Goal: Task Accomplishment & Management: Use online tool/utility

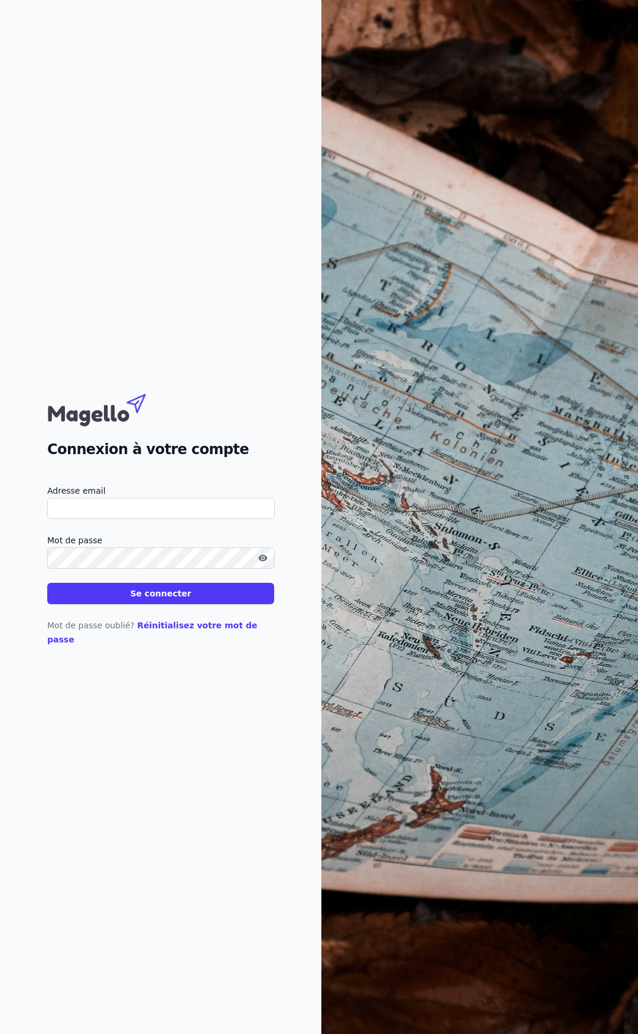
type input "[EMAIL_ADDRESS][DOMAIN_NAME]"
click at [138, 590] on button "Se connecter" at bounding box center [160, 593] width 227 height 21
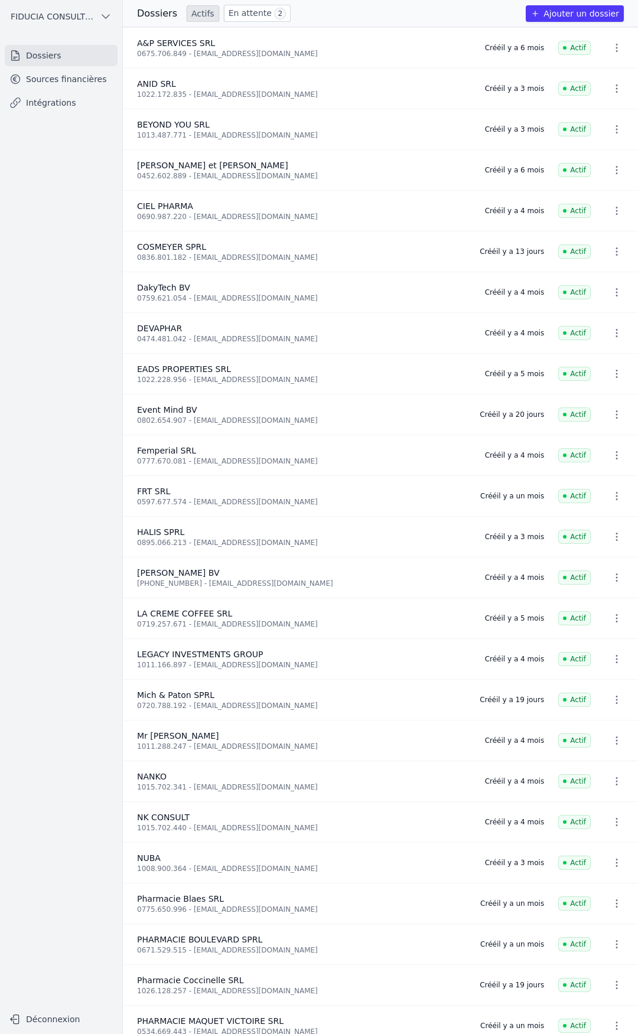
click at [73, 73] on link "Sources financières" at bounding box center [61, 79] width 113 height 21
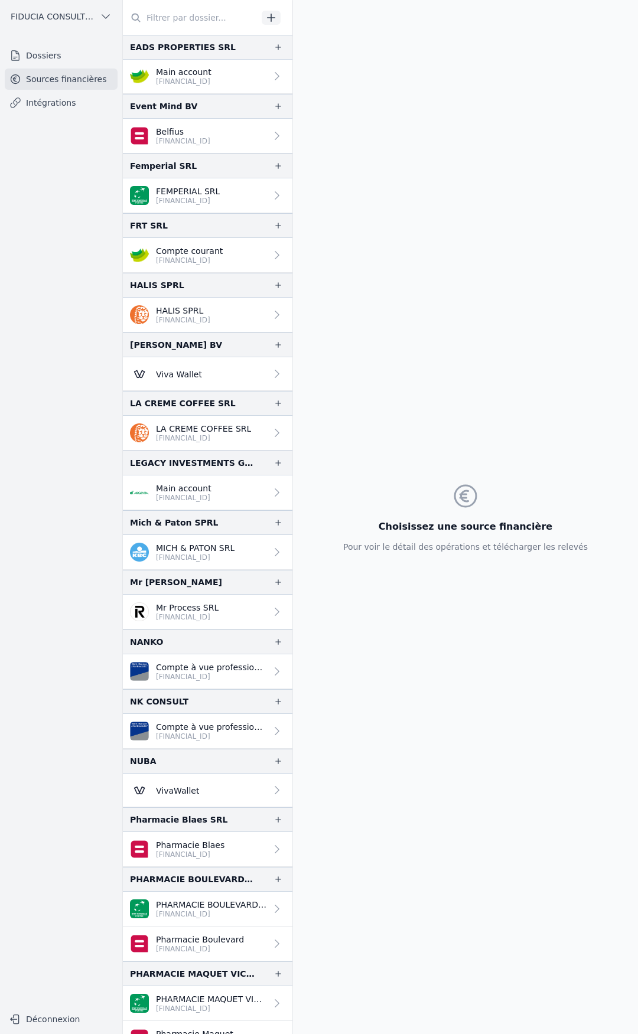
scroll to position [976, 0]
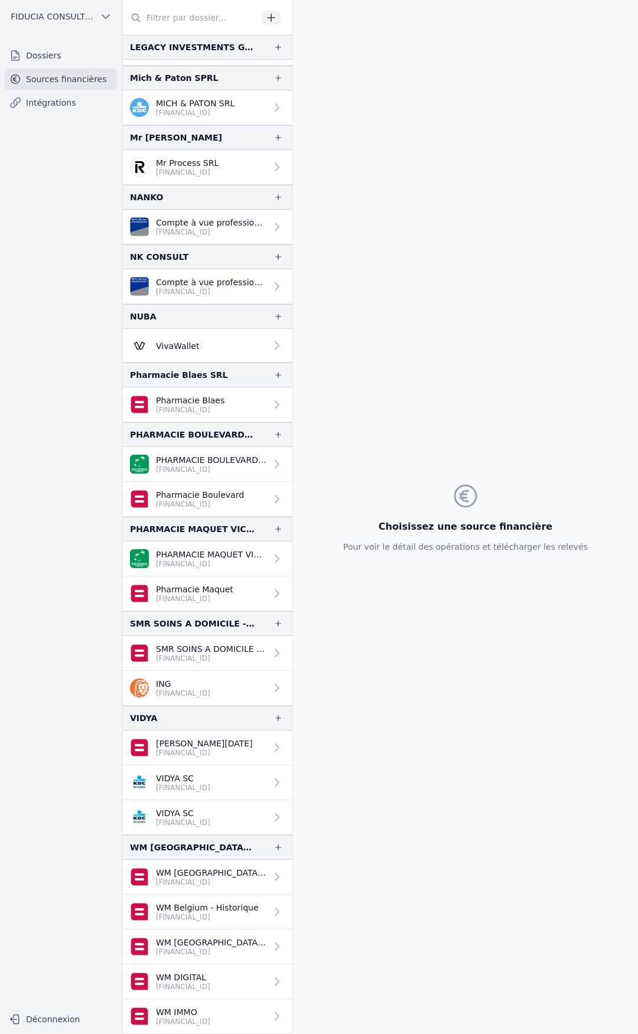
click at [200, 778] on p "VIDYA SC" at bounding box center [183, 778] width 54 height 12
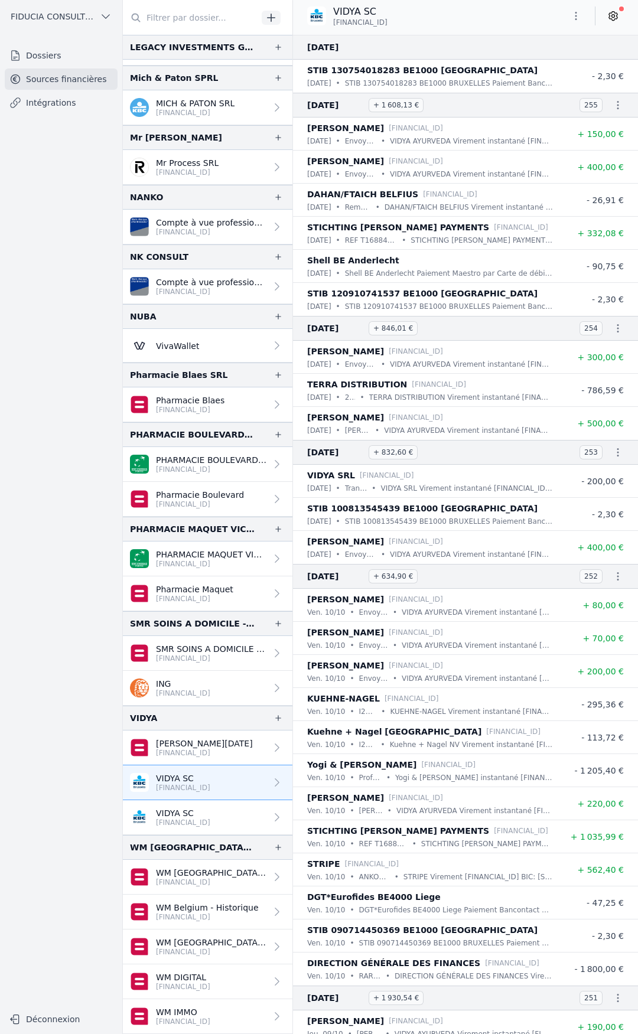
click at [204, 819] on p "[FINANCIAL_ID]" at bounding box center [183, 822] width 54 height 9
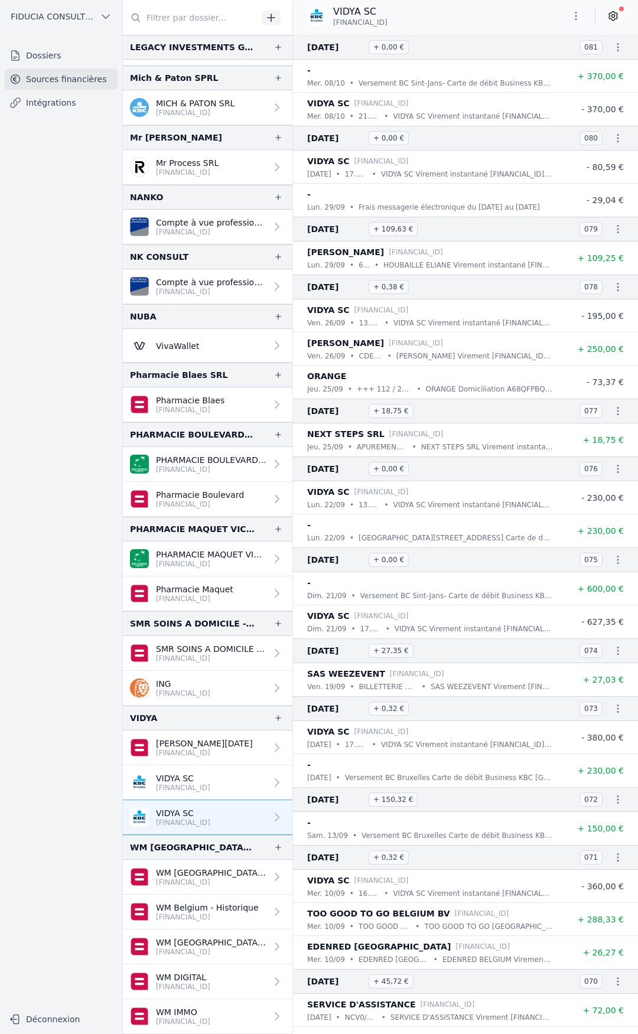
click at [202, 790] on p "[FINANCIAL_ID]" at bounding box center [183, 787] width 54 height 9
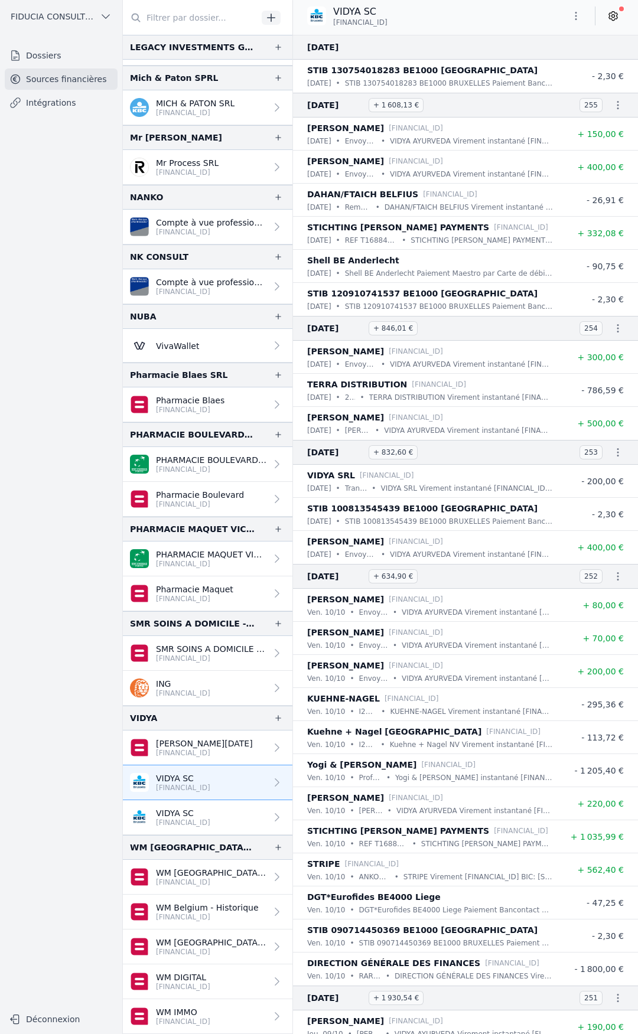
click at [202, 751] on p "[FINANCIAL_ID]" at bounding box center [204, 752] width 97 height 9
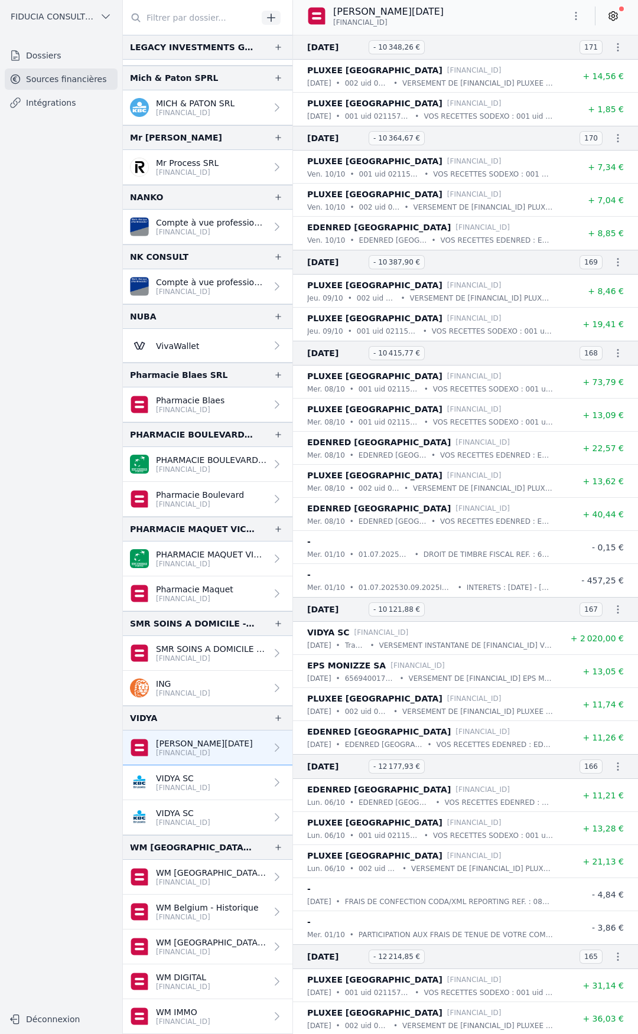
click at [220, 749] on p "[FINANCIAL_ID]" at bounding box center [204, 752] width 97 height 9
click at [579, 9] on button "button" at bounding box center [576, 15] width 24 height 19
click at [546, 41] on button "Renommer" at bounding box center [547, 41] width 85 height 22
drag, startPoint x: 410, startPoint y: 14, endPoint x: 302, endPoint y: 11, distance: 108.7
click at [302, 11] on div "[PERSON_NAME][DATE] [FINANCIAL_ID]" at bounding box center [465, 17] width 345 height 24
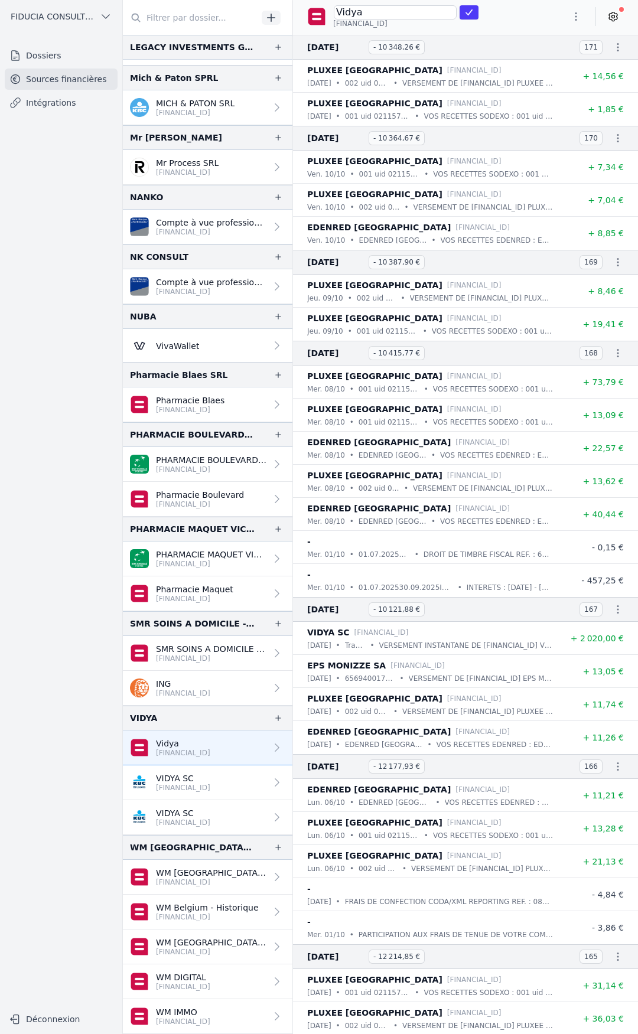
click at [392, 15] on input "Vidya" at bounding box center [395, 12] width 123 height 14
type input "[DEMOGRAPHIC_DATA]"
click at [468, 10] on icon "submit" at bounding box center [468, 12] width 6 height 6
click at [197, 783] on p "VIDYA SC" at bounding box center [183, 778] width 54 height 12
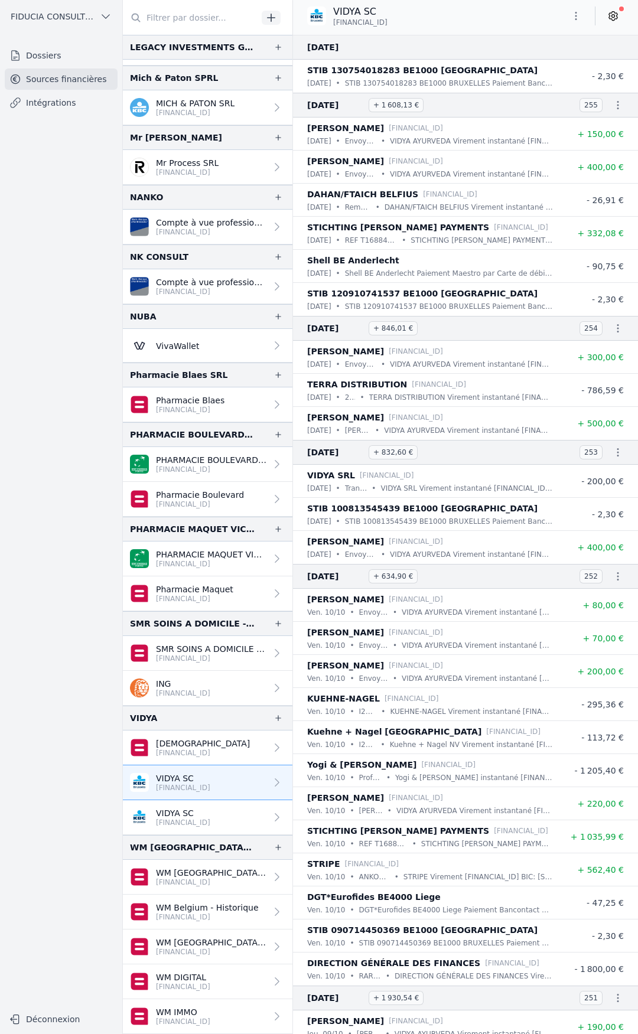
click at [202, 814] on p "VIDYA SC" at bounding box center [183, 813] width 54 height 12
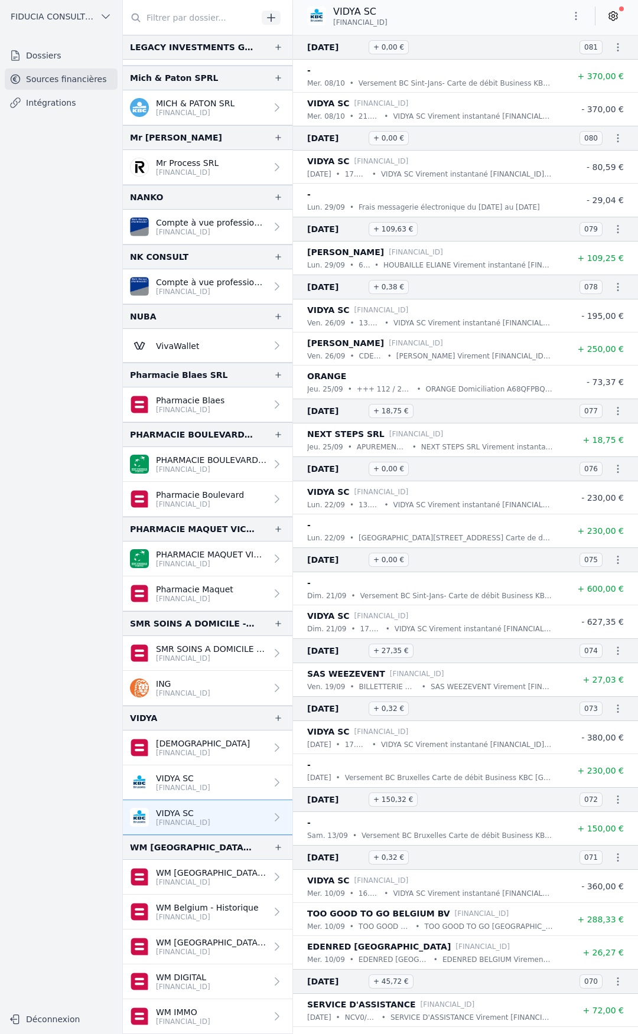
click at [277, 720] on icon "button" at bounding box center [277, 717] width 9 height 9
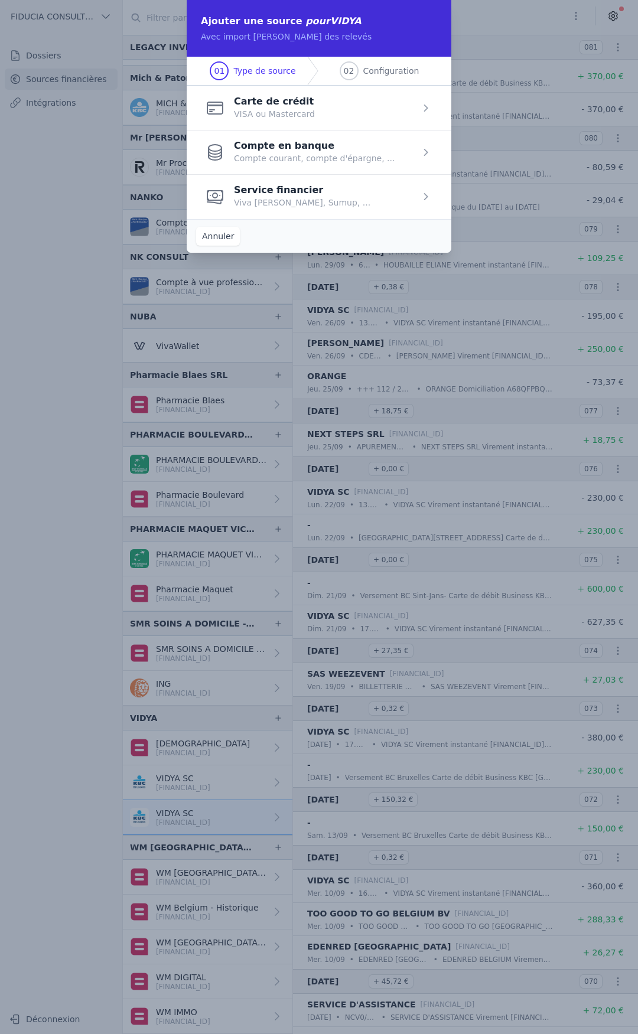
click at [292, 193] on span "button" at bounding box center [319, 196] width 265 height 44
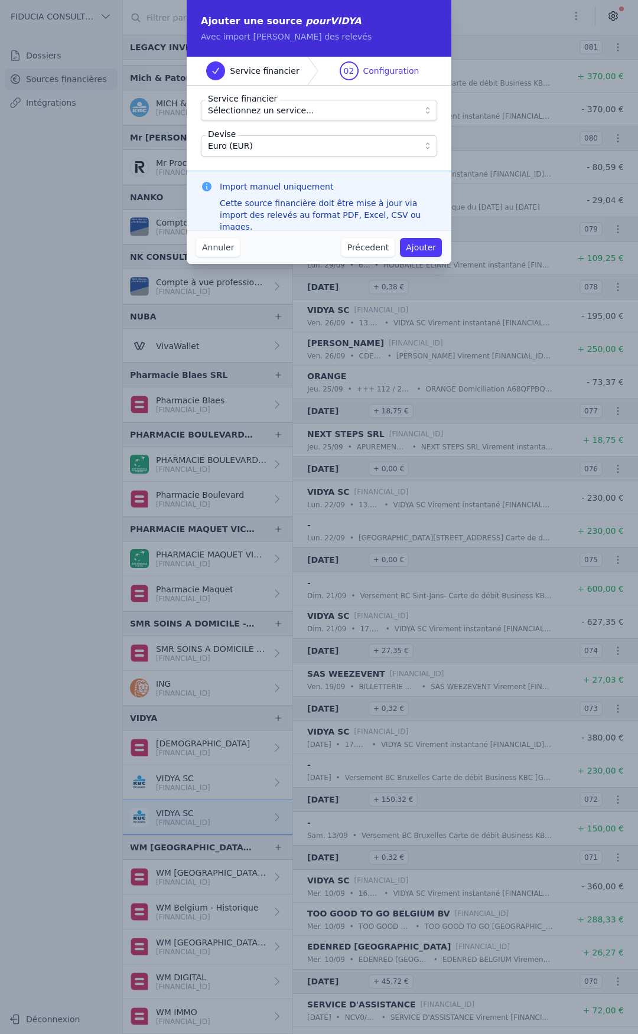
click at [332, 116] on span "Sélectionnez un service..." at bounding box center [311, 110] width 206 height 14
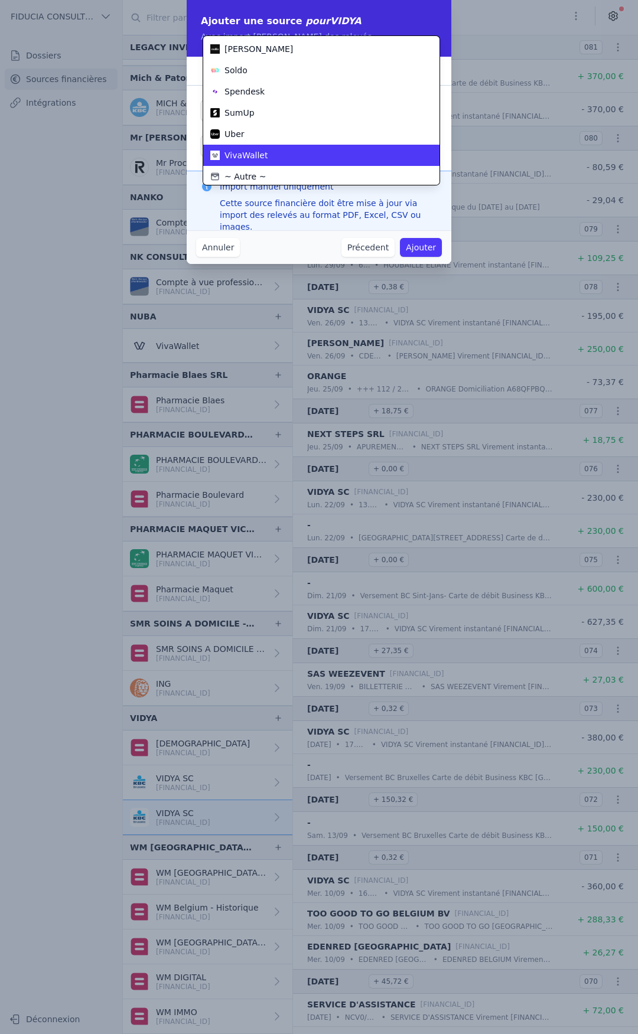
scroll to position [64, 0]
click at [309, 149] on div "VivaWallet" at bounding box center [314, 153] width 208 height 12
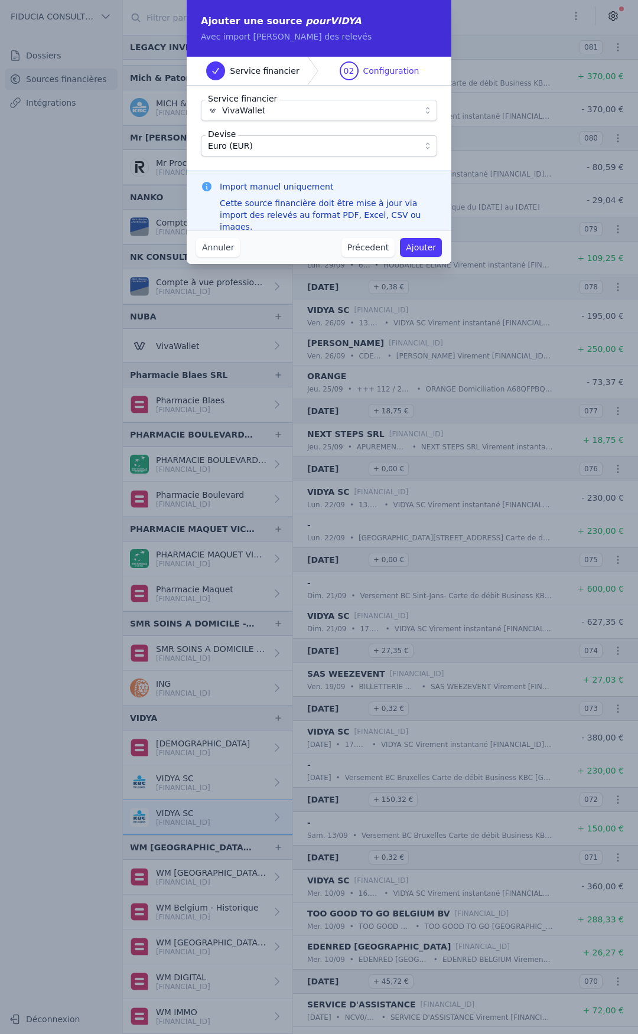
click at [424, 251] on button "Ajouter" at bounding box center [421, 247] width 42 height 19
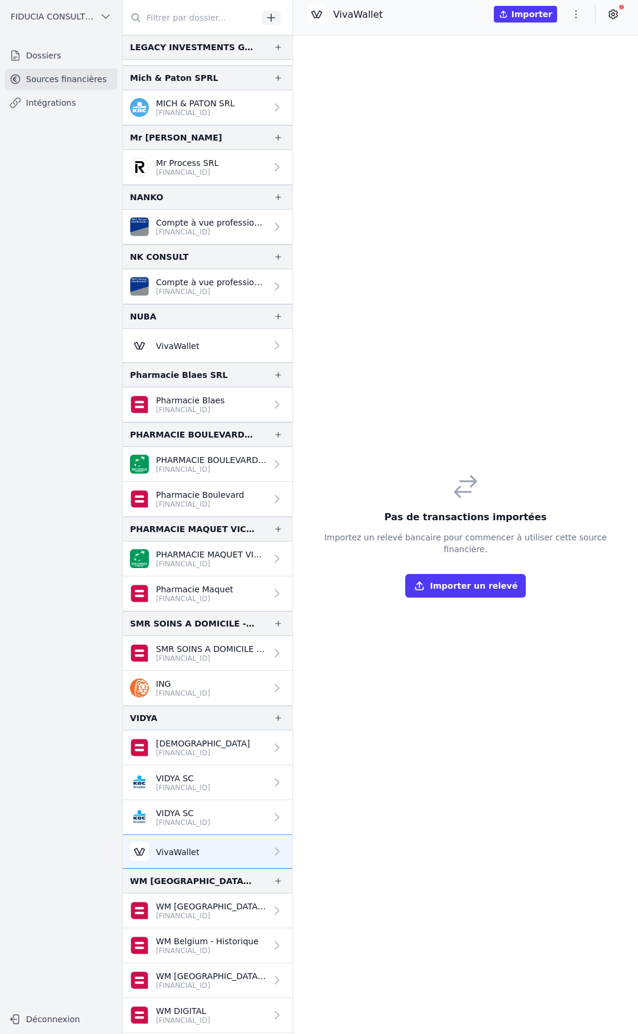
click at [467, 582] on button "Importer un relevé" at bounding box center [465, 586] width 120 height 24
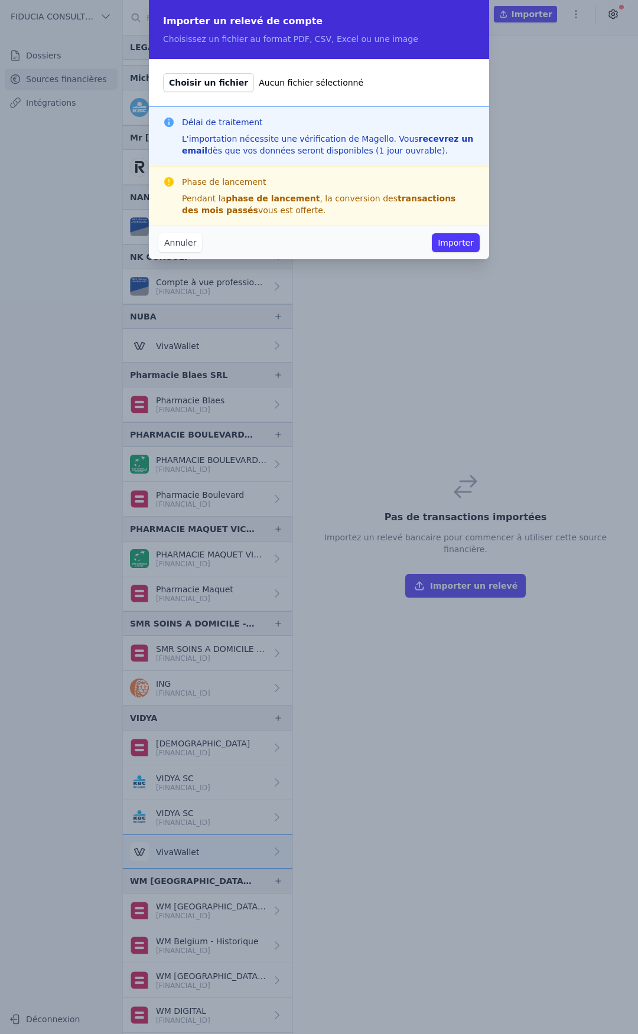
click at [207, 75] on span "Choisir un fichier" at bounding box center [208, 82] width 91 height 19
click at [163, 73] on input "Choisir un fichier Aucun fichier sélectionné" at bounding box center [162, 73] width 1 height 1
type input "C:\fakepath\8875-10.pdf"
click at [434, 239] on button "Importer" at bounding box center [456, 242] width 48 height 19
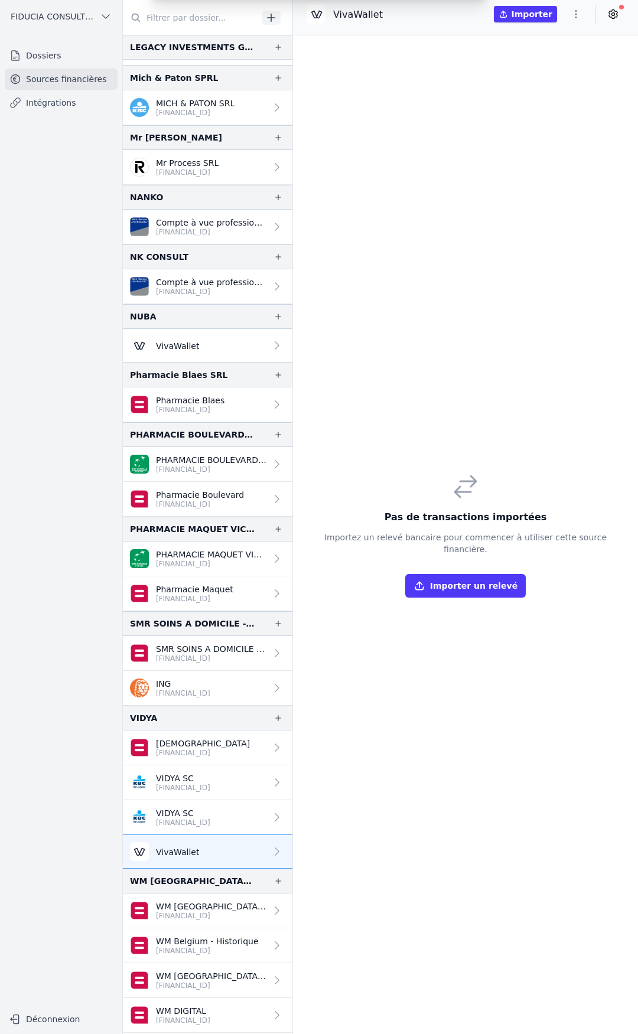
click at [441, 240] on div "Importer un relevé de compte Choisissez un fichier au format PDF, CSV, Excel ou…" at bounding box center [319, 517] width 638 height 1034
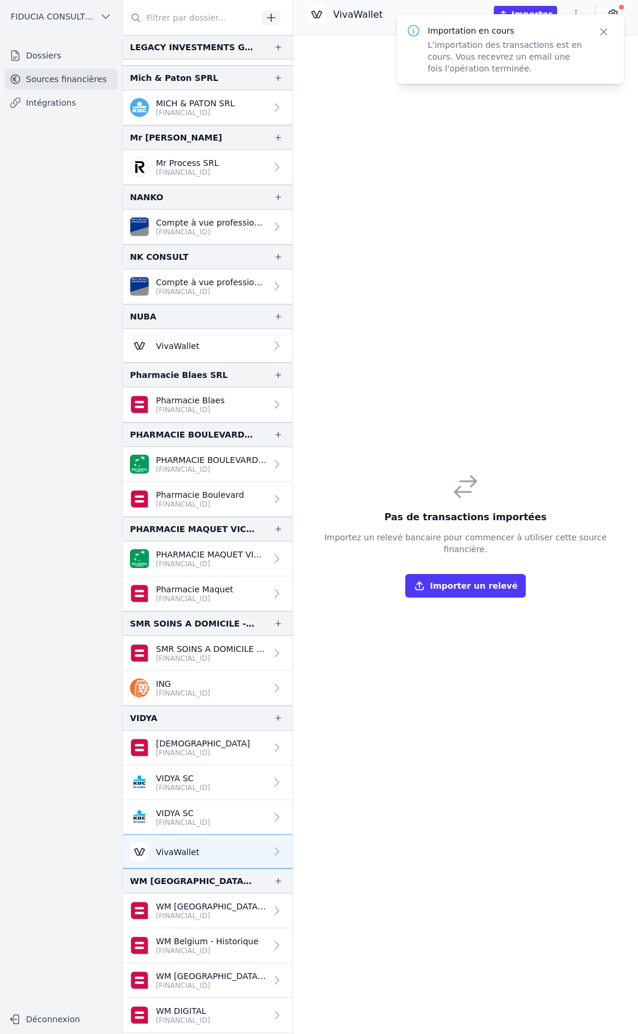
click at [470, 585] on button "Importer un relevé" at bounding box center [465, 586] width 120 height 24
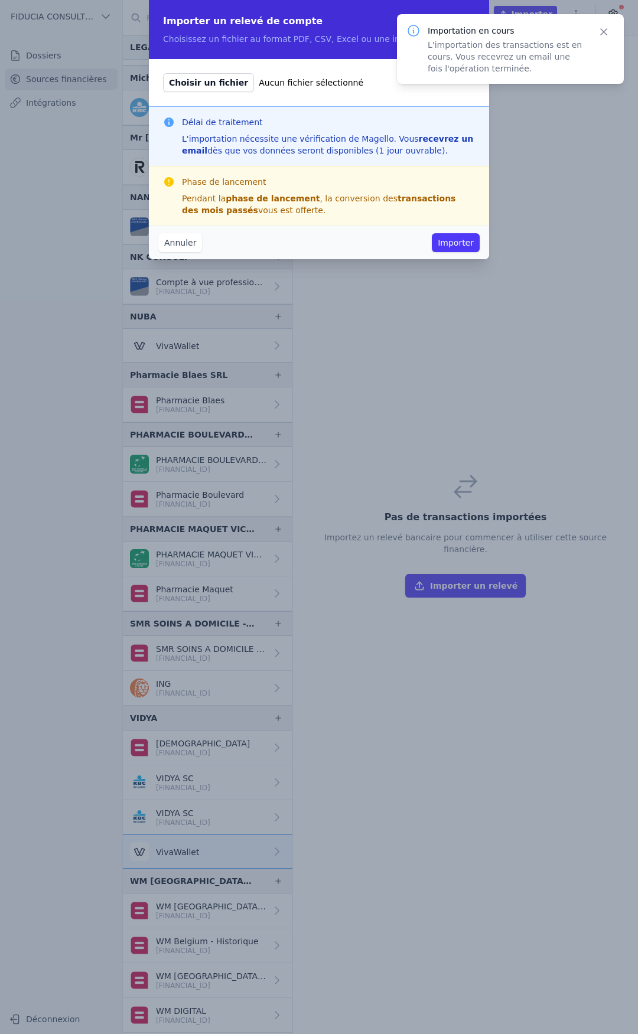
click at [234, 94] on div "Choisir un fichier Aucun fichier sélectionné" at bounding box center [319, 82] width 340 height 47
click at [227, 86] on span "Choisir un fichier" at bounding box center [208, 82] width 91 height 19
click at [163, 73] on input "Choisir un fichier Aucun fichier sélectionné" at bounding box center [162, 73] width 1 height 1
type input "C:\fakepath\8875-11.pdf"
click at [452, 244] on button "Importer" at bounding box center [456, 242] width 48 height 19
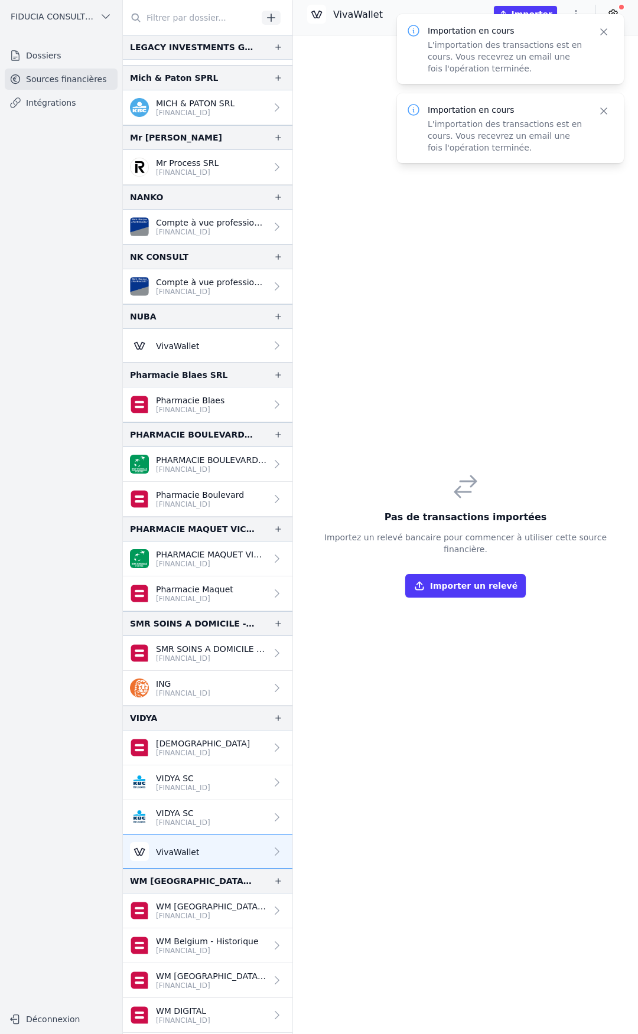
click at [462, 590] on button "Importer un relevé" at bounding box center [465, 586] width 120 height 24
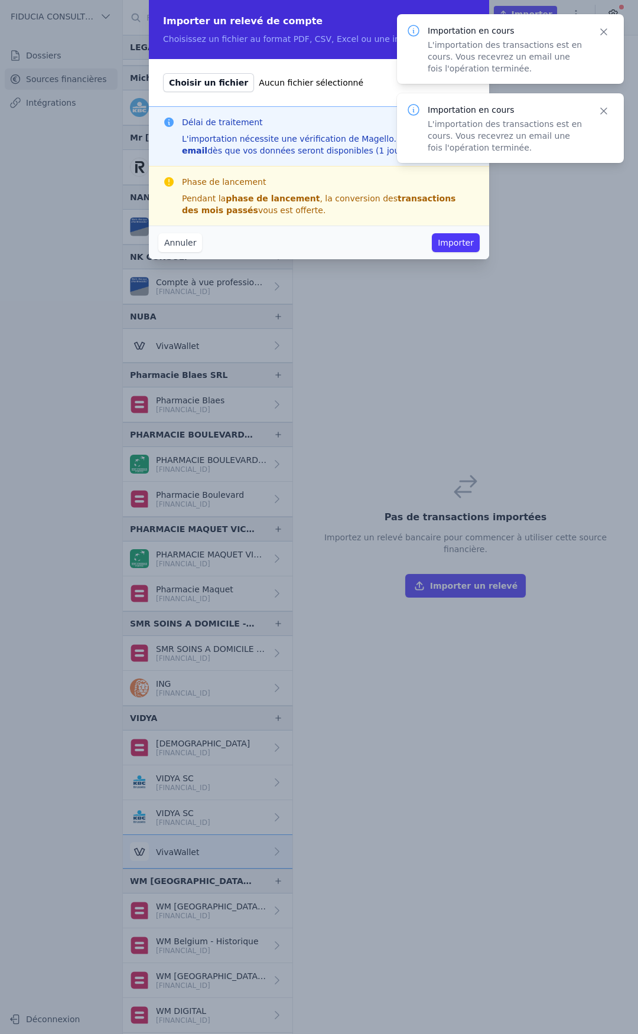
click at [217, 87] on span "Choisir un fichier" at bounding box center [208, 82] width 91 height 19
click at [163, 73] on input "Choisir un fichier Aucun fichier sélectionné" at bounding box center [162, 73] width 1 height 1
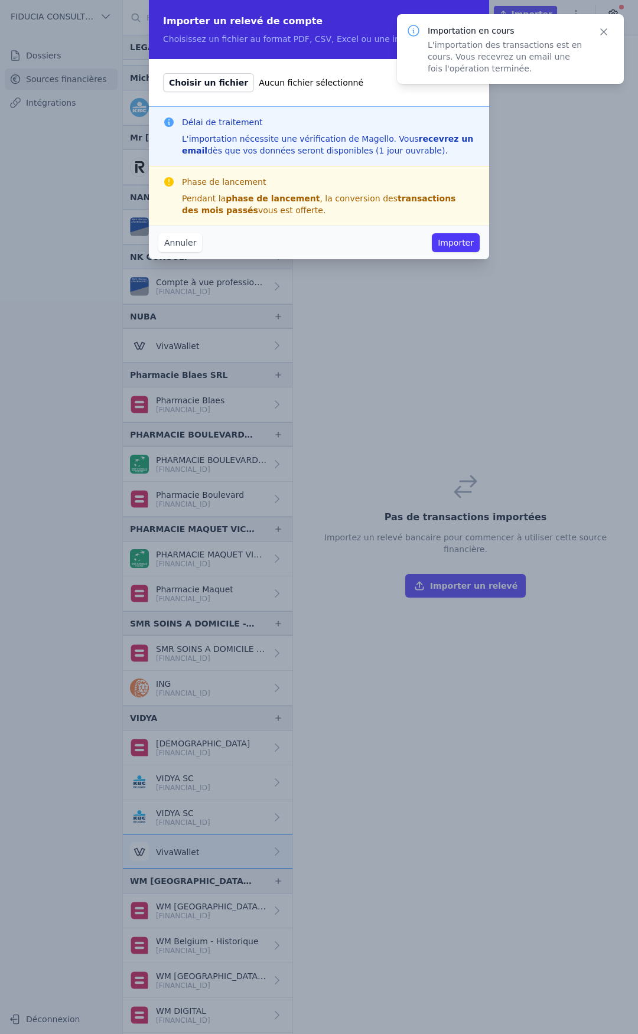
type input "C:\fakepath\8875-12.pdf"
click at [444, 240] on button "Importer" at bounding box center [456, 242] width 48 height 19
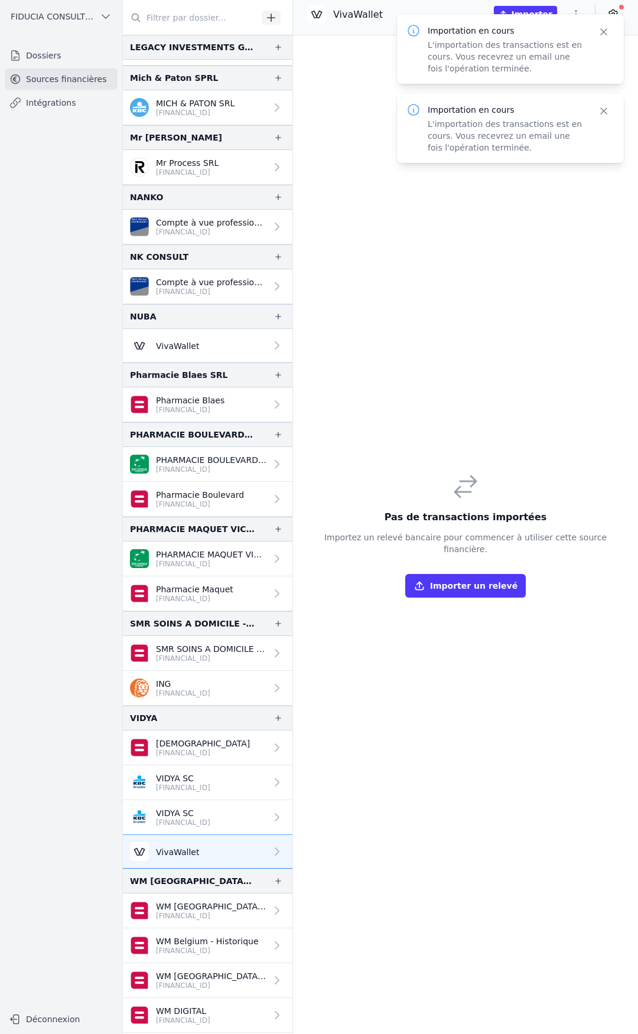
click at [422, 239] on div "Pas de transactions importées Importez un relevé bancaire pour commencer à util…" at bounding box center [465, 534] width 345 height 999
click at [407, 407] on div "Pas de transactions importées Importez un relevé bancaire pour commencer à util…" at bounding box center [465, 534] width 345 height 999
click at [178, 845] on div "VivaWallet" at bounding box center [164, 851] width 69 height 19
click at [604, 33] on icon "button" at bounding box center [604, 32] width 12 height 12
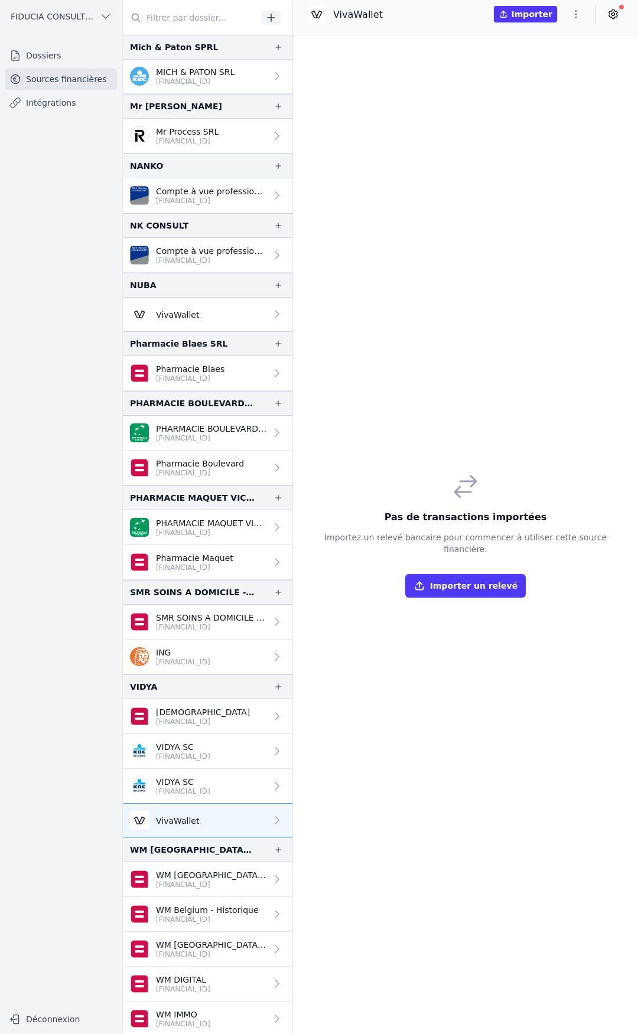
scroll to position [1010, 0]
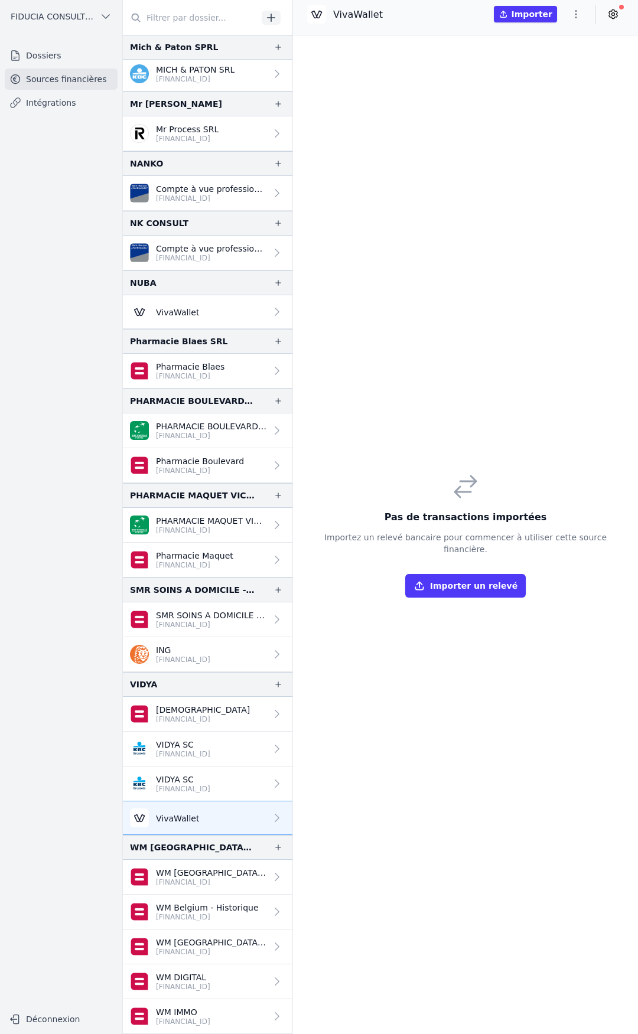
click at [187, 808] on link "VivaWallet" at bounding box center [207, 818] width 169 height 34
